Goal: Task Accomplishment & Management: Use online tool/utility

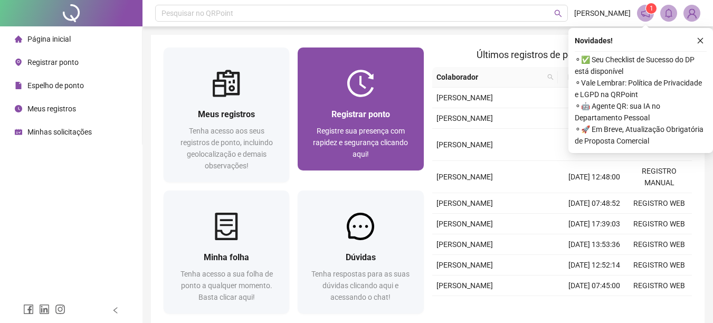
click at [372, 113] on span "Registrar ponto" at bounding box center [360, 114] width 59 height 10
